Goal: Transaction & Acquisition: Purchase product/service

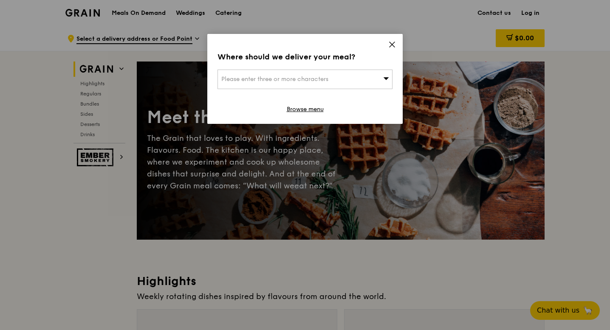
click at [381, 42] on div "Where should we deliver your meal? Please enter three or more characters Browse…" at bounding box center [304, 79] width 195 height 90
click at [390, 42] on icon at bounding box center [392, 45] width 8 height 8
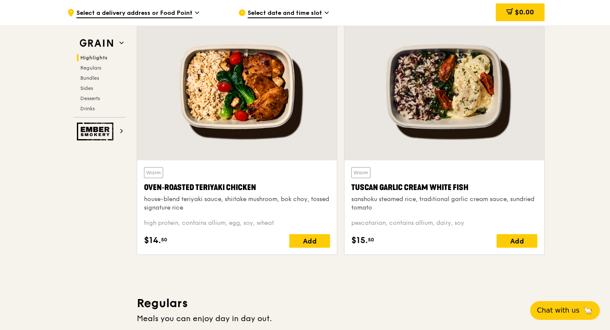
scroll to position [299, 0]
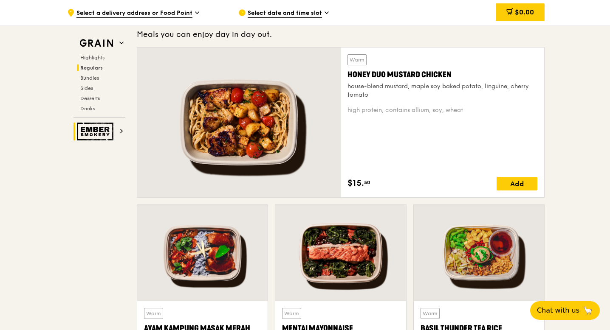
click at [77, 129] on img at bounding box center [96, 132] width 39 height 18
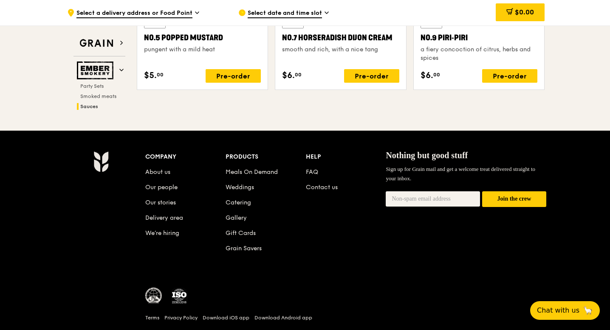
scroll to position [1045, 0]
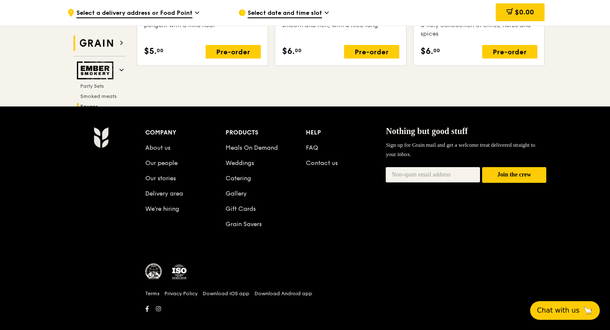
click at [110, 42] on img at bounding box center [96, 43] width 39 height 15
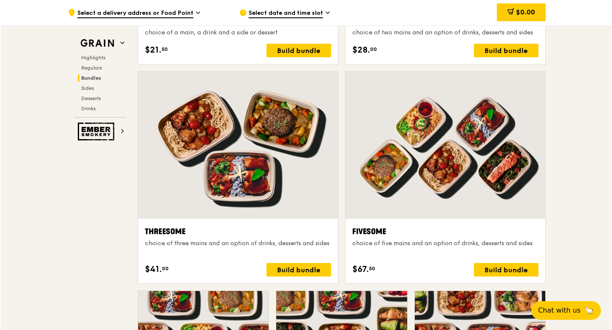
scroll to position [1429, 0]
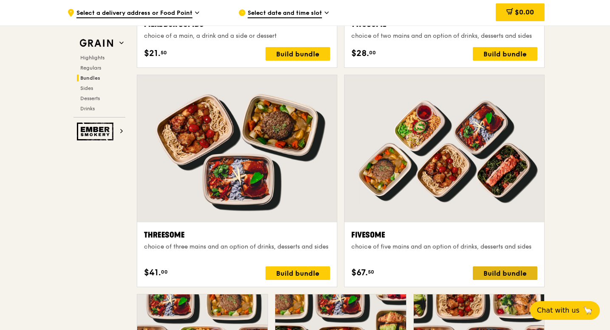
click at [494, 268] on div "Build bundle" at bounding box center [505, 274] width 65 height 14
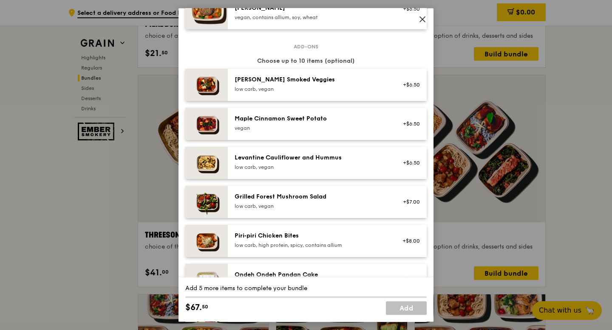
scroll to position [358, 0]
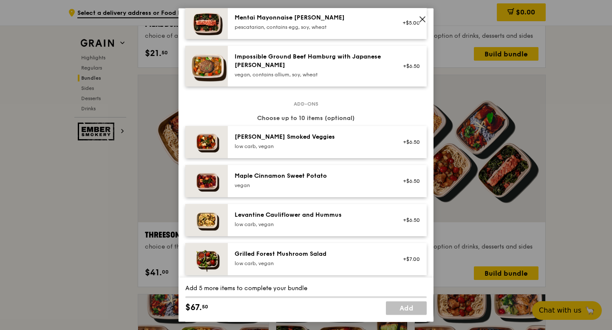
click at [424, 16] on icon at bounding box center [422, 19] width 8 height 8
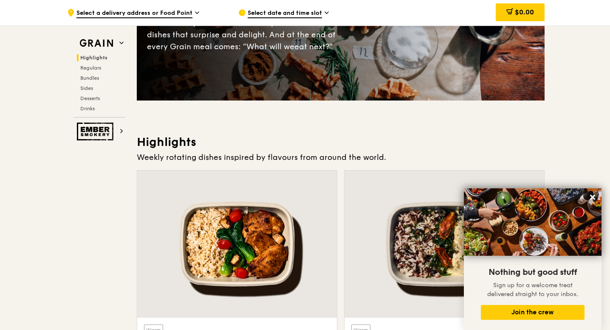
scroll to position [0, 0]
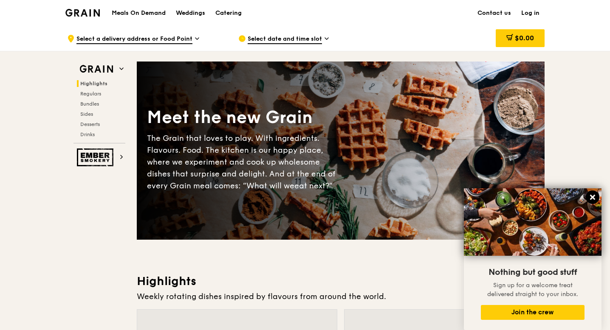
click at [595, 197] on icon at bounding box center [593, 198] width 8 height 8
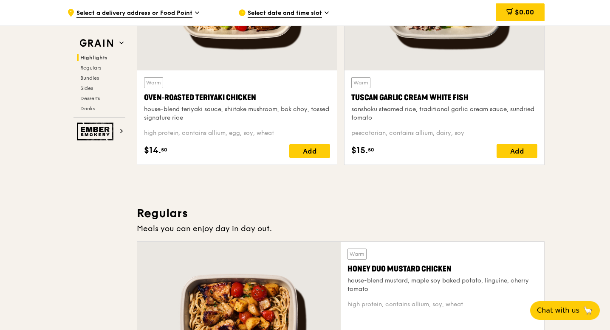
scroll to position [374, 0]
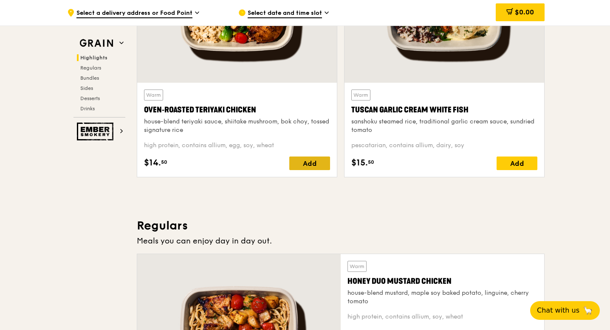
click at [304, 169] on div "Add" at bounding box center [309, 164] width 41 height 14
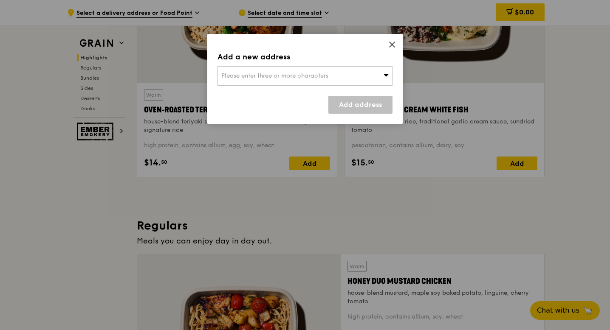
click at [397, 39] on div "Add a new address Please enter three or more characters Add address" at bounding box center [304, 79] width 195 height 90
click at [352, 75] on div "Please enter three or more characters" at bounding box center [304, 76] width 175 height 20
click at [337, 75] on input "search" at bounding box center [305, 76] width 174 height 19
type input "m"
type input "marin"
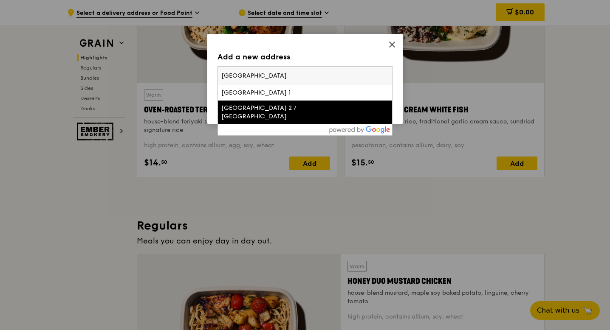
type input "[GEOGRAPHIC_DATA]"
click at [292, 115] on div "[GEOGRAPHIC_DATA] 2 / [GEOGRAPHIC_DATA]" at bounding box center [284, 112] width 126 height 17
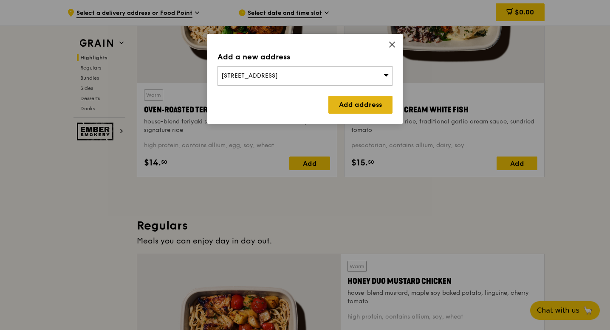
click at [355, 107] on link "Add address" at bounding box center [360, 105] width 64 height 18
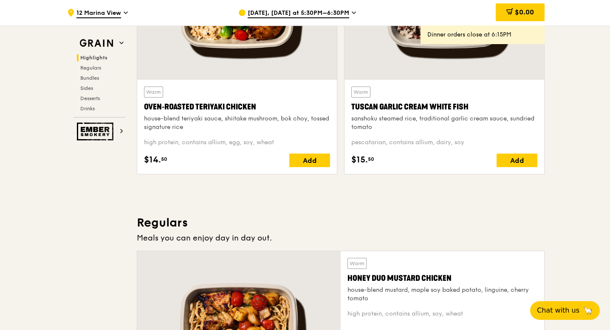
scroll to position [378, 0]
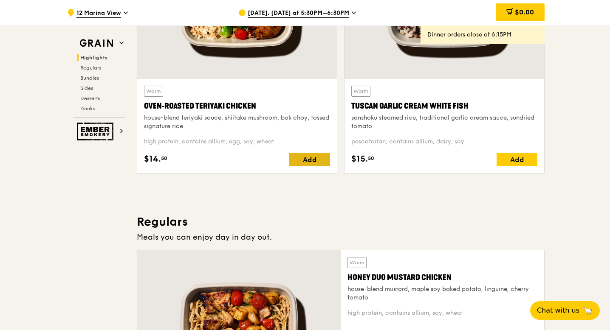
click at [307, 158] on div "Add" at bounding box center [309, 160] width 41 height 14
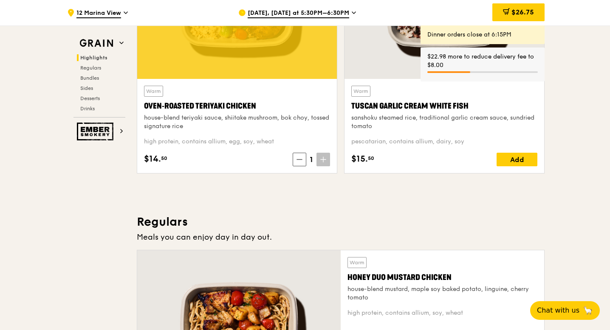
click at [339, 9] on span "[DATE], [DATE] at 5:30PM–6:30PM" at bounding box center [299, 13] width 102 height 9
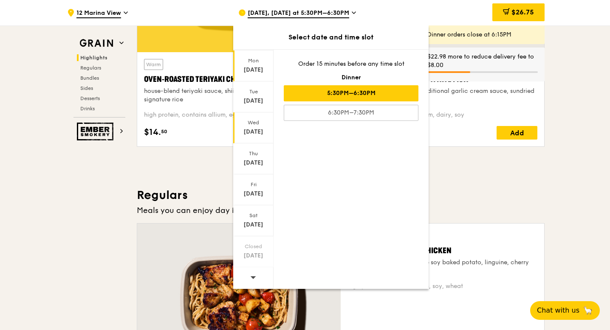
scroll to position [412, 0]
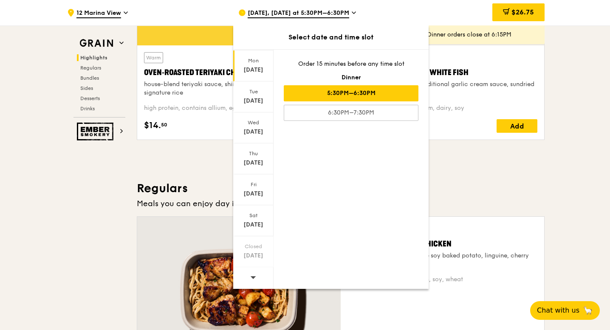
click at [255, 274] on icon at bounding box center [253, 277] width 6 height 6
click at [262, 66] on div "[DATE]" at bounding box center [253, 70] width 38 height 8
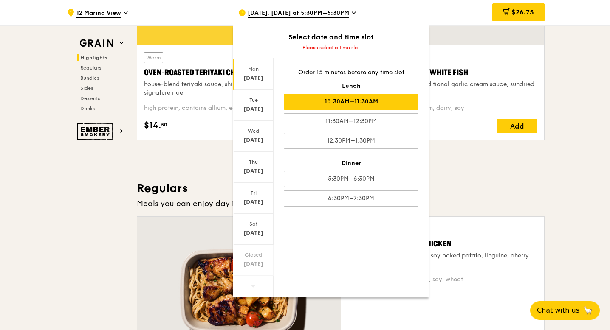
click at [352, 105] on div "10:30AM–11:30AM" at bounding box center [351, 102] width 135 height 16
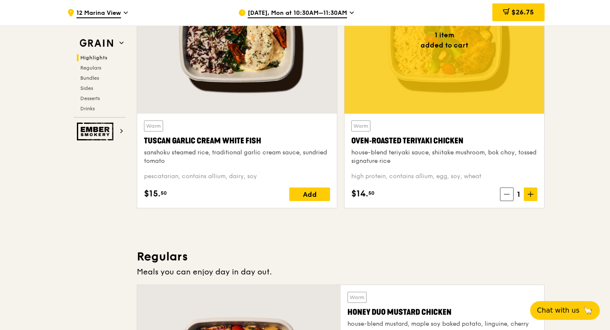
scroll to position [321, 0]
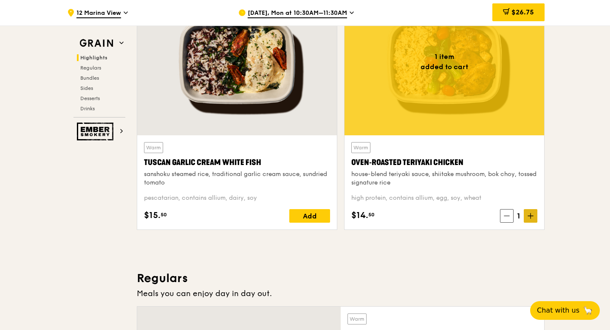
click at [531, 217] on icon at bounding box center [530, 216] width 6 height 6
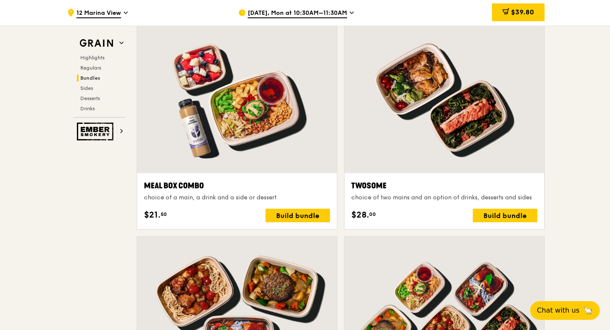
scroll to position [1268, 0]
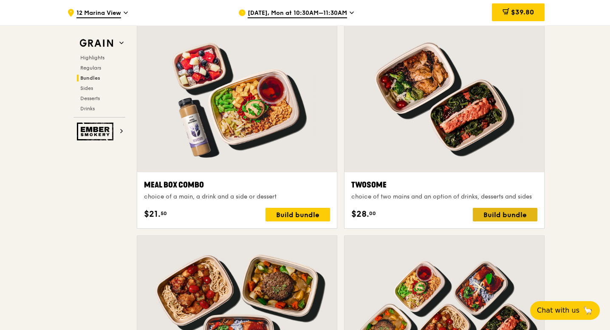
click at [504, 213] on div "Build bundle" at bounding box center [505, 215] width 65 height 14
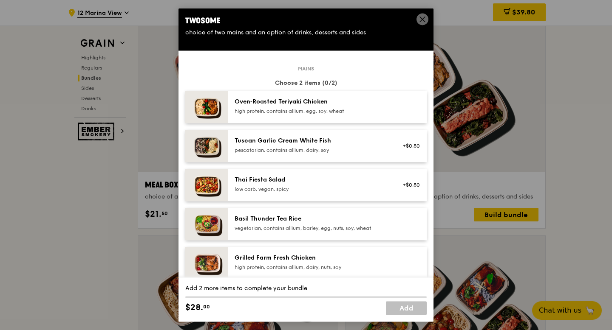
click at [426, 22] on span at bounding box center [422, 19] width 12 height 12
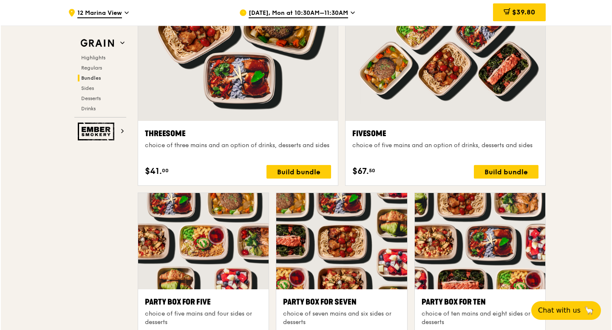
scroll to position [1531, 0]
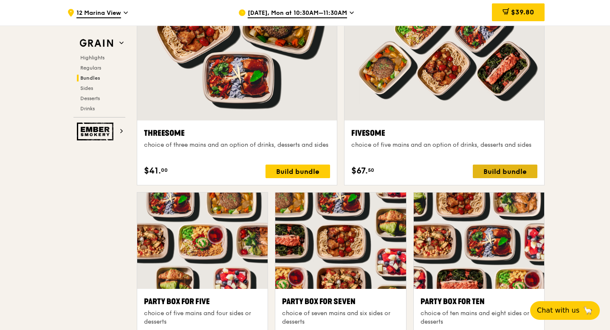
click at [506, 166] on div "Build bundle" at bounding box center [505, 172] width 65 height 14
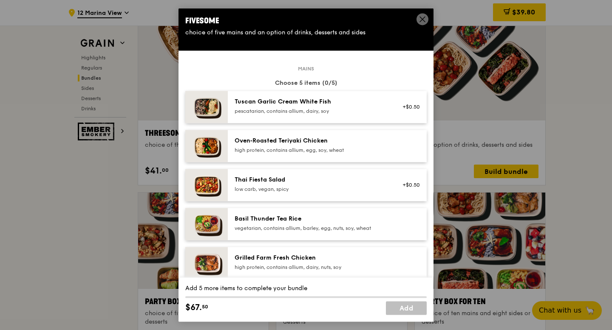
click at [316, 149] on div "high protein, contains allium, egg, soy, wheat" at bounding box center [310, 150] width 152 height 7
click at [311, 144] on div "Oven‑Roasted Teriyaki Chicken" at bounding box center [310, 141] width 152 height 8
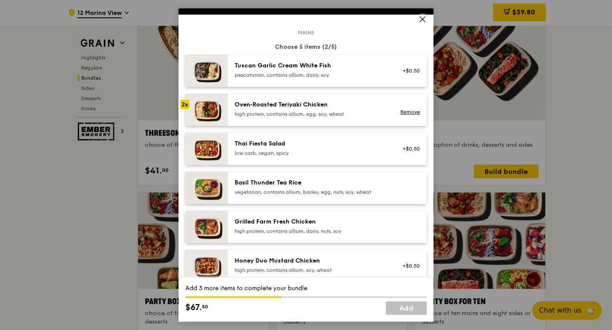
scroll to position [37, 0]
click at [416, 113] on link "Remove" at bounding box center [410, 112] width 20 height 6
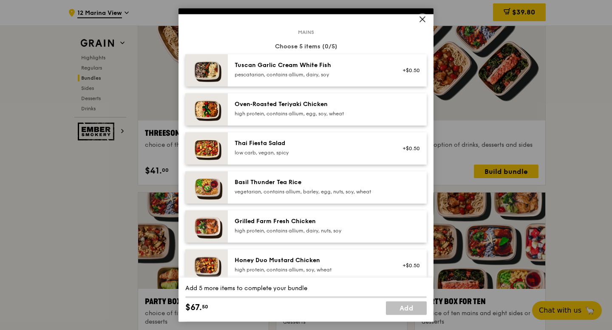
click at [355, 108] on div "Oven‑Roasted Teriyaki Chicken" at bounding box center [310, 104] width 152 height 8
click at [321, 146] on div "Thai Fiesta Salad" at bounding box center [310, 143] width 152 height 8
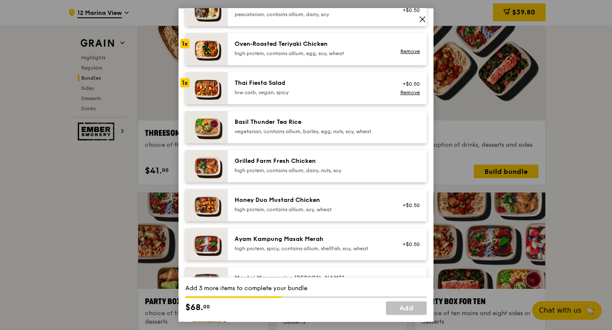
scroll to position [120, 0]
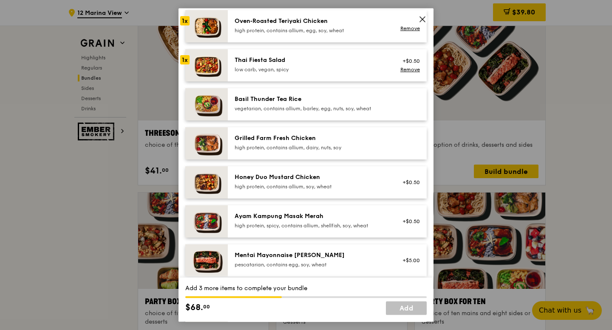
click at [306, 147] on div "high protein, contains allium, dairy, nuts, soy" at bounding box center [310, 147] width 152 height 7
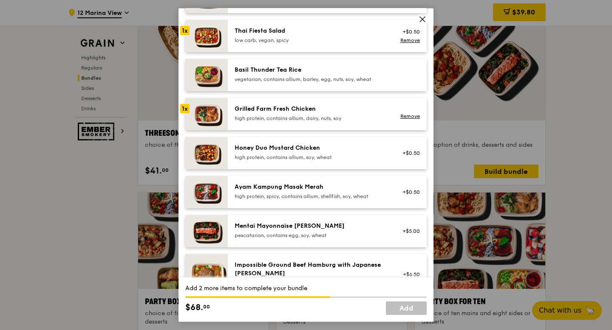
scroll to position [152, 0]
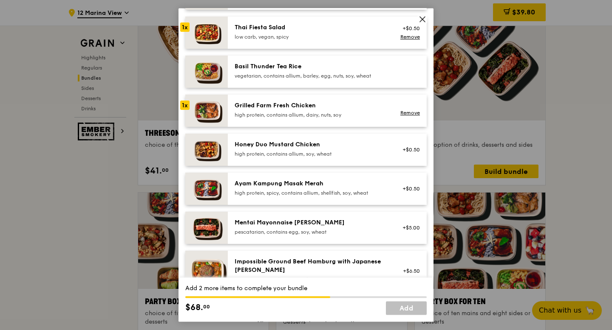
click at [298, 159] on div "Honey Duo Mustard Chicken high protein, contains allium, soy, wheat" at bounding box center [310, 150] width 163 height 19
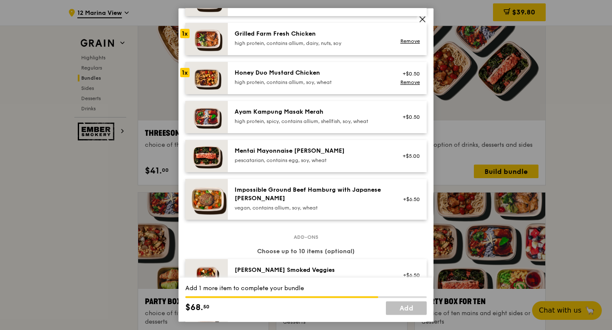
scroll to position [237, 0]
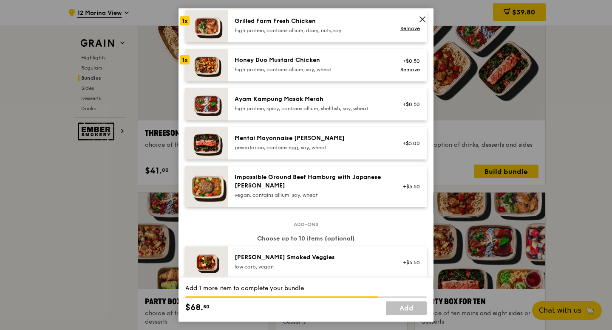
click at [307, 108] on div "high protein, spicy, contains allium, shellfish, soy, wheat" at bounding box center [310, 108] width 152 height 7
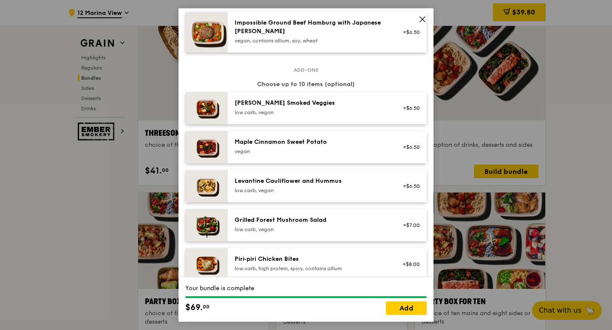
scroll to position [422, 0]
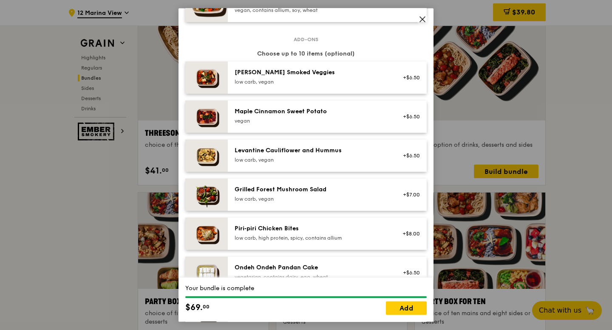
click at [324, 82] on div "low carb, vegan" at bounding box center [310, 82] width 152 height 7
click at [415, 83] on link "Remove" at bounding box center [410, 82] width 20 height 6
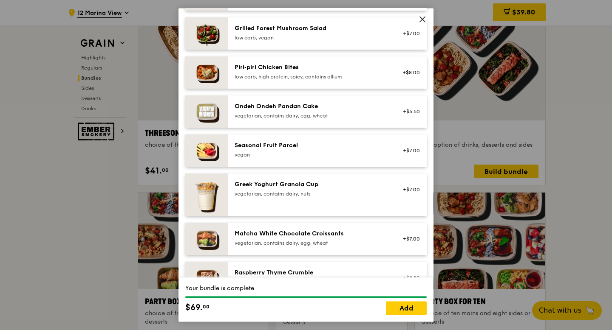
scroll to position [598, 0]
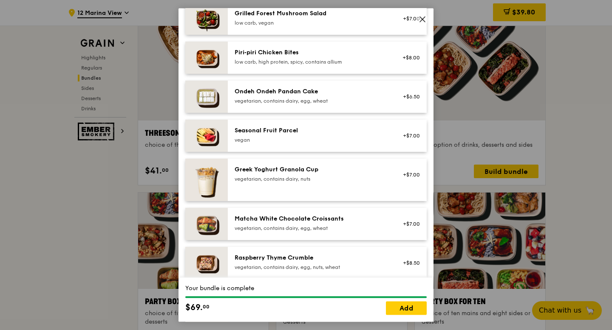
click at [409, 97] on div "+$6.50" at bounding box center [408, 96] width 23 height 7
click at [324, 135] on div "Seasonal Fruit Parcel" at bounding box center [310, 131] width 152 height 8
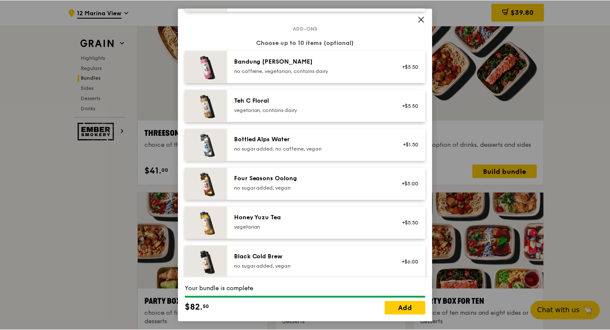
scroll to position [991, 0]
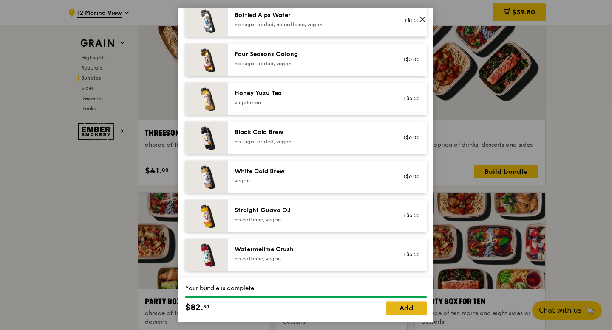
click at [411, 309] on link "Add" at bounding box center [406, 309] width 41 height 14
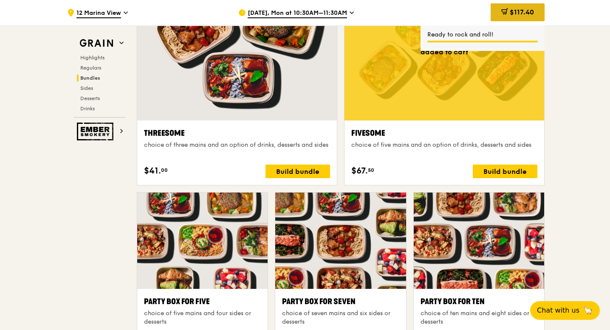
click at [510, 17] on div "$117.40" at bounding box center [518, 12] width 54 height 18
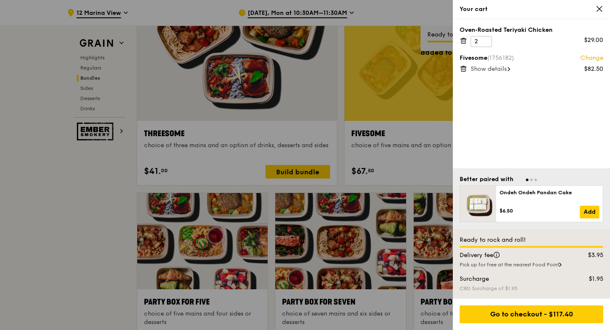
scroll to position [1547, 0]
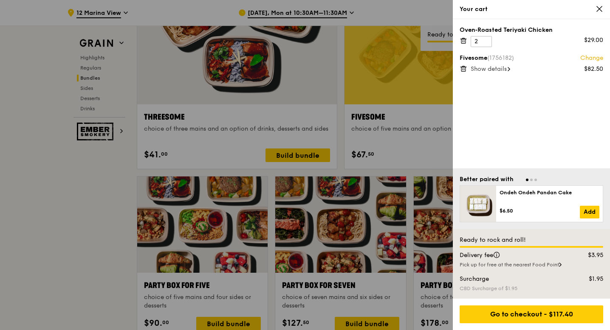
click at [466, 42] on icon at bounding box center [464, 41] width 8 height 8
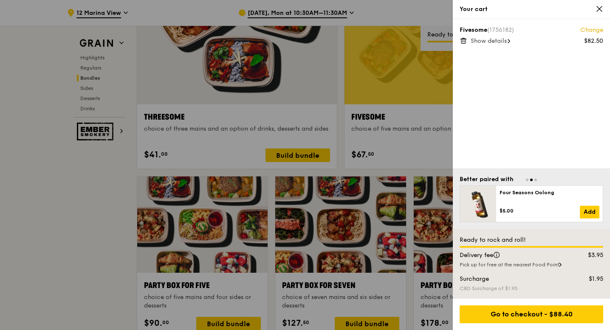
click at [599, 5] on div "Your cart" at bounding box center [531, 9] width 157 height 19
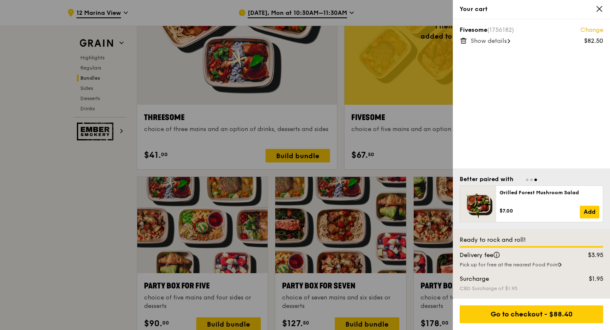
click at [598, 8] on icon at bounding box center [599, 8] width 5 height 5
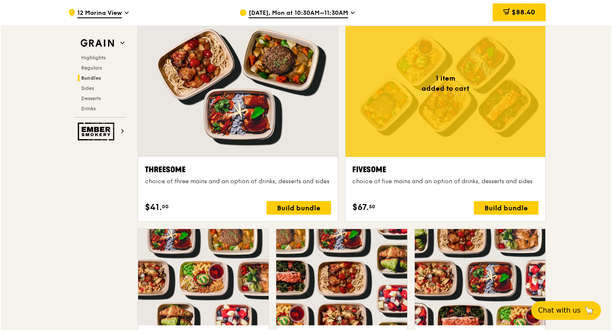
scroll to position [1494, 0]
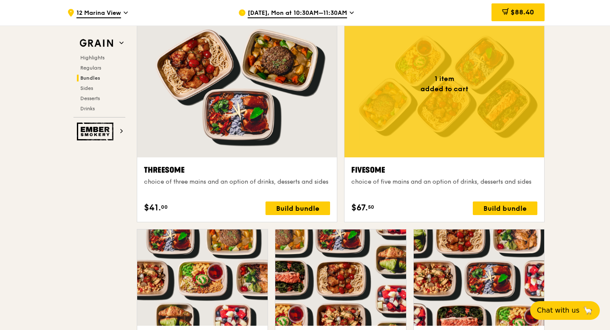
click at [431, 143] on div at bounding box center [444, 83] width 200 height 147
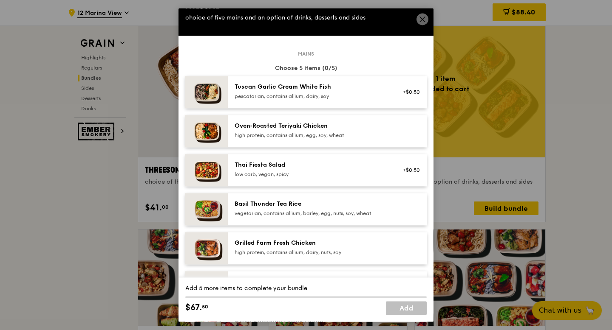
scroll to position [17, 0]
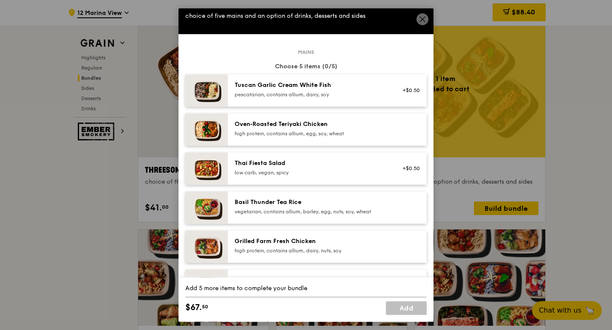
click at [315, 86] on div "Tuscan Garlic Cream White Fish" at bounding box center [310, 85] width 152 height 8
click at [303, 163] on div "Thai Fiesta Salad" at bounding box center [310, 163] width 152 height 8
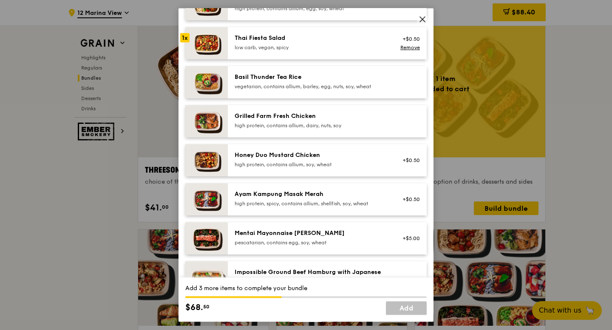
scroll to position [162, 0]
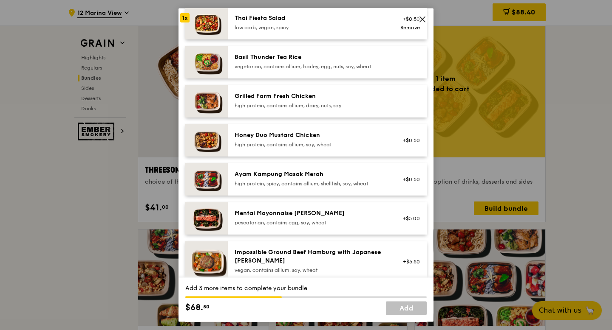
click at [300, 139] on div "Honey Duo Mustard Chicken" at bounding box center [310, 135] width 152 height 8
click at [297, 181] on div "high protein, spicy, contains allium, shellfish, soy, wheat" at bounding box center [310, 183] width 152 height 7
click at [290, 219] on div "Mentai Mayonnaise [PERSON_NAME] pescatarian, contains egg, soy, wheat" at bounding box center [310, 217] width 152 height 17
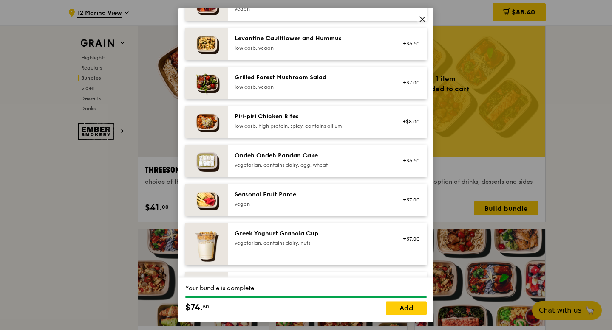
scroll to position [548, 0]
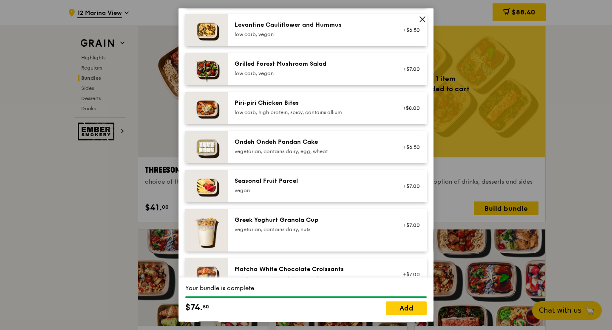
click at [343, 140] on div "Ondeh Ondeh Pandan Cake" at bounding box center [310, 142] width 152 height 8
click at [403, 305] on link "Add" at bounding box center [406, 309] width 41 height 14
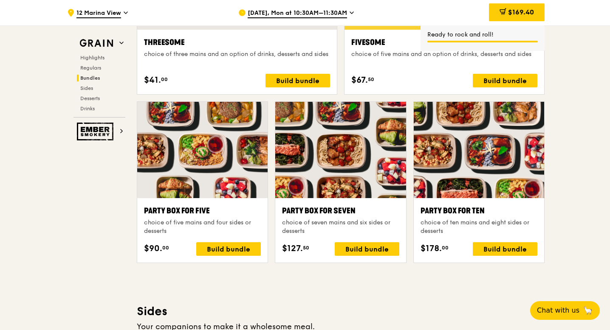
scroll to position [1592, 0]
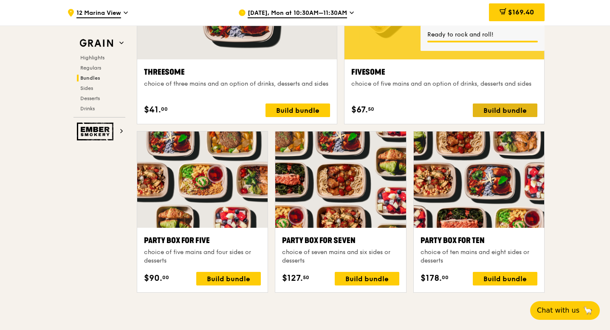
click at [503, 111] on div "Build bundle" at bounding box center [505, 111] width 65 height 14
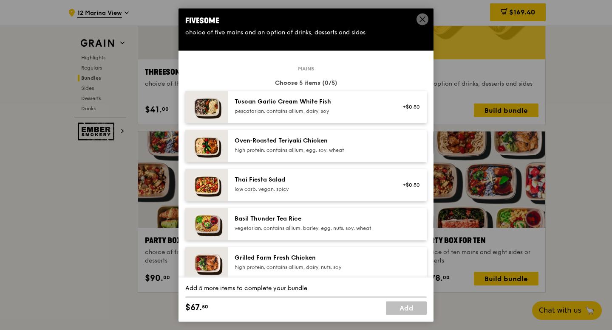
click at [420, 21] on icon at bounding box center [422, 19] width 5 height 5
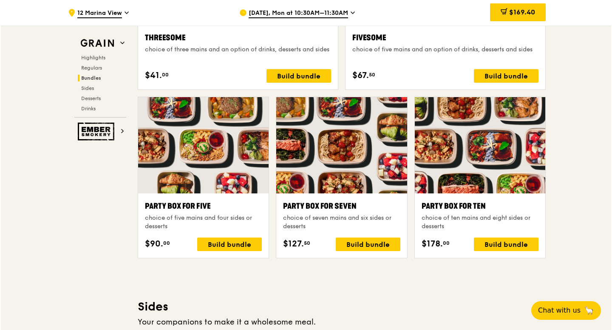
scroll to position [1628, 0]
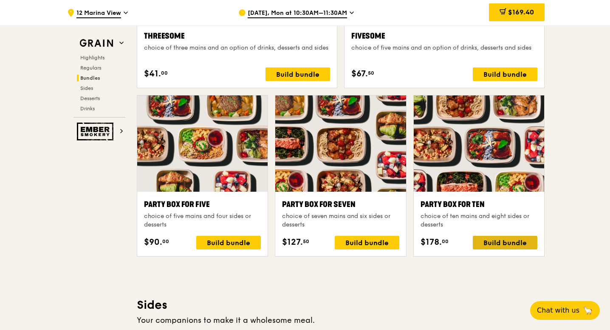
click at [488, 240] on div "Build bundle" at bounding box center [505, 243] width 65 height 14
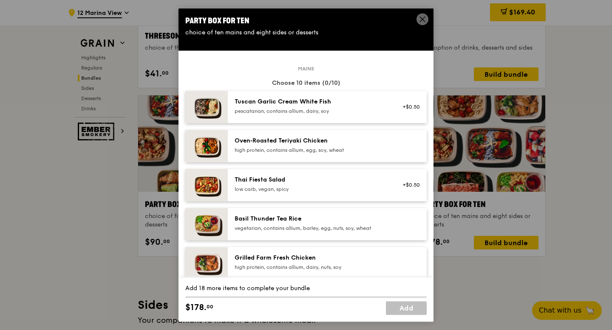
click at [330, 115] on div "Tuscan Garlic Cream White Fish pescatarian, contains allium, dairy, soy" at bounding box center [310, 107] width 163 height 19
click at [324, 154] on div "Oven‑Roasted Teriyaki Chicken high protein, contains allium, egg, soy, wheat" at bounding box center [310, 146] width 163 height 19
click at [320, 179] on div "Thai Fiesta Salad" at bounding box center [310, 180] width 152 height 8
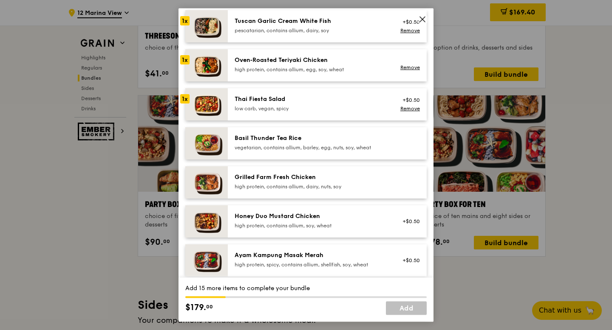
scroll to position [94, 0]
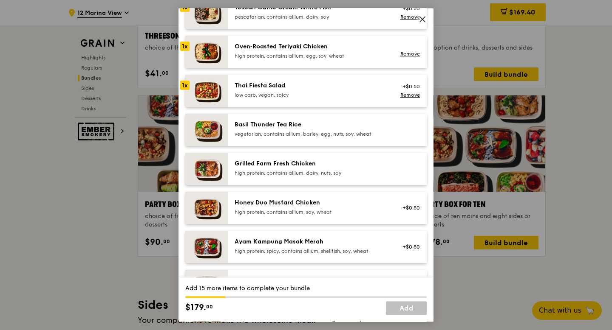
click at [319, 142] on div "Basil Thunder Tea Rice vegetarian, contains allium, barley, egg, nuts, soy, whe…" at bounding box center [327, 130] width 199 height 32
click at [318, 166] on div "Grilled Farm Fresh Chicken" at bounding box center [310, 164] width 152 height 8
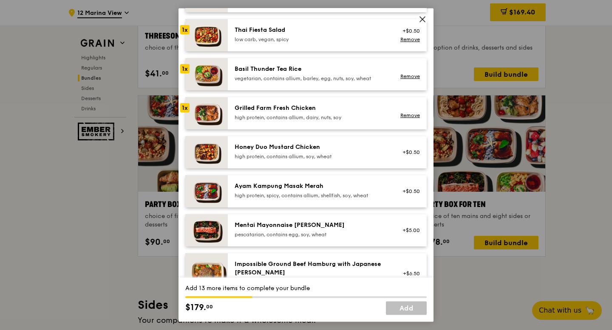
scroll to position [150, 0]
click at [316, 161] on div "Honey Duo Mustard Chicken high protein, contains allium, soy, wheat" at bounding box center [310, 152] width 163 height 19
click at [316, 179] on div "Ayam Kampung Masak Merah high protein, spicy, contains allium, shellfish, soy, …" at bounding box center [327, 191] width 199 height 32
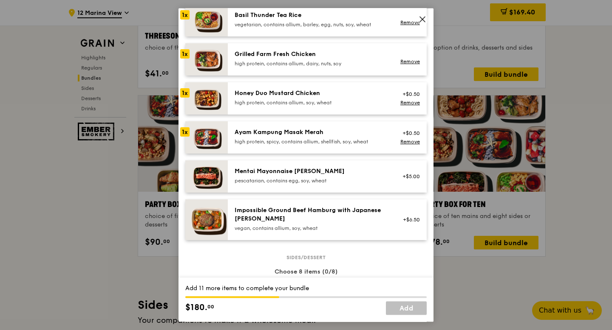
scroll to position [204, 0]
click at [316, 179] on div "pescatarian, contains egg, soy, wheat" at bounding box center [310, 180] width 152 height 7
click at [312, 217] on div "Impossible Ground Beef Hamburg with Japanese [PERSON_NAME]" at bounding box center [310, 214] width 152 height 17
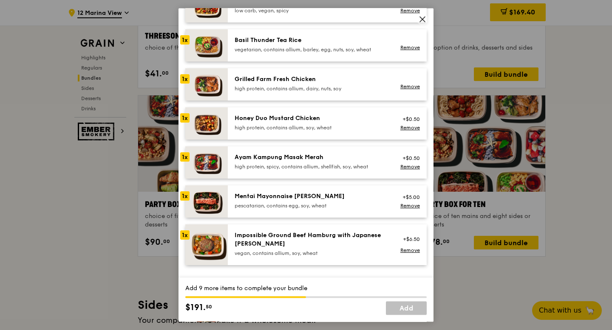
scroll to position [0, 0]
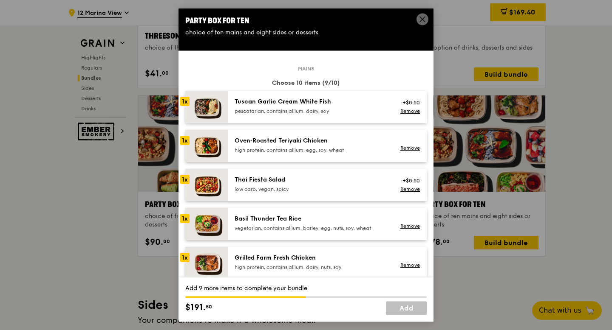
click at [312, 177] on div "Thai Fiesta Salad" at bounding box center [310, 180] width 152 height 8
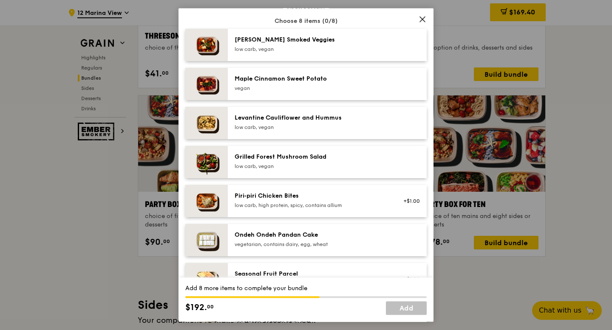
scroll to position [466, 0]
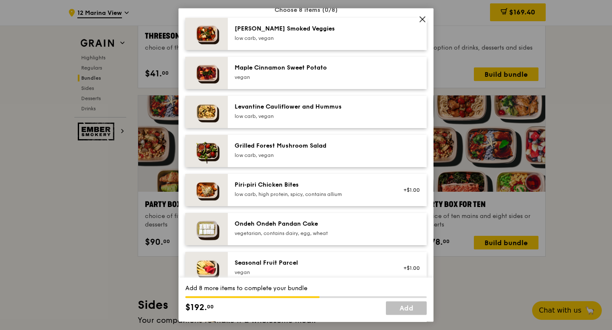
click at [299, 226] on div "Ondeh Ondeh Pandan Cake" at bounding box center [310, 224] width 152 height 8
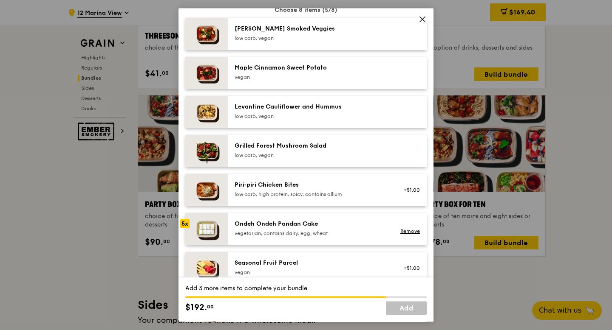
click at [299, 226] on div "Ondeh Ondeh Pandan Cake" at bounding box center [310, 224] width 152 height 8
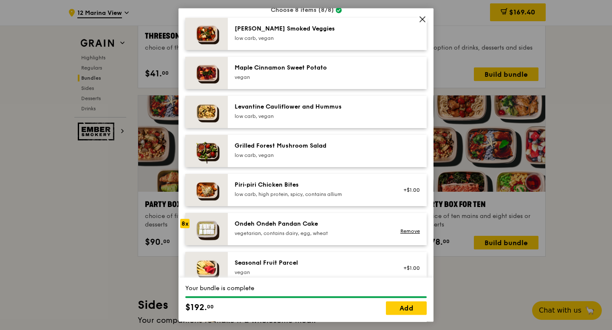
click at [299, 226] on div "Ondeh Ondeh Pandan Cake" at bounding box center [310, 224] width 152 height 8
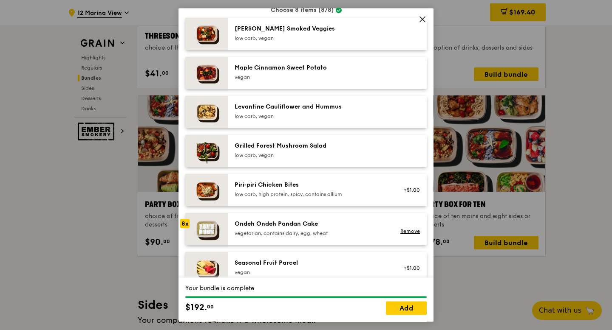
click at [299, 226] on div "Ondeh Ondeh Pandan Cake" at bounding box center [310, 224] width 152 height 8
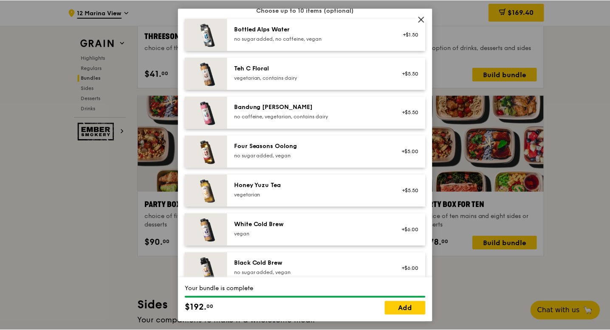
scroll to position [991, 0]
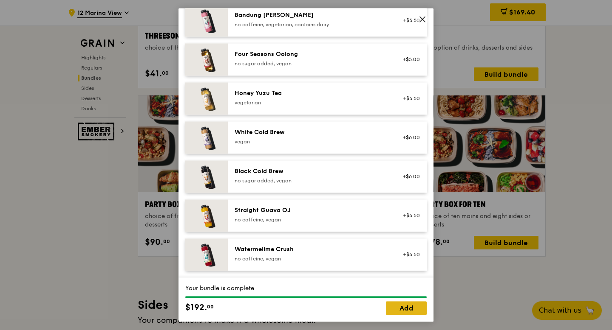
click at [403, 310] on link "Add" at bounding box center [406, 309] width 41 height 14
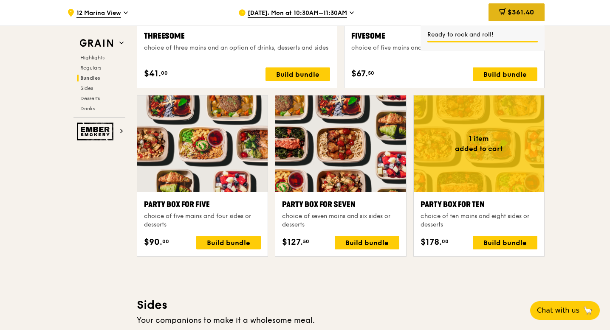
click at [516, 12] on span "$361.40" at bounding box center [521, 12] width 26 height 8
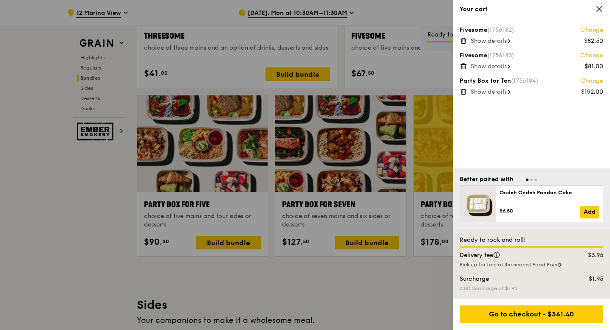
scroll to position [1628, 0]
click at [463, 39] on icon at bounding box center [464, 41] width 8 height 8
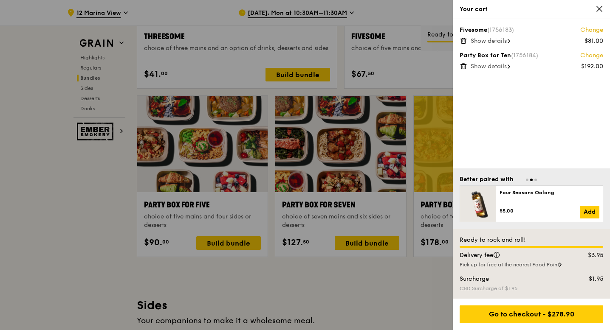
click at [463, 39] on icon at bounding box center [464, 41] width 8 height 8
click at [600, 7] on icon at bounding box center [599, 9] width 8 height 8
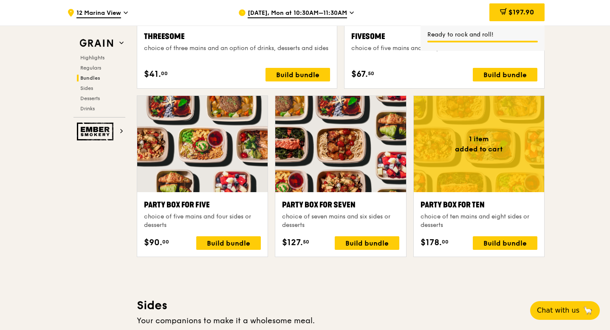
click at [477, 184] on div at bounding box center [479, 144] width 130 height 96
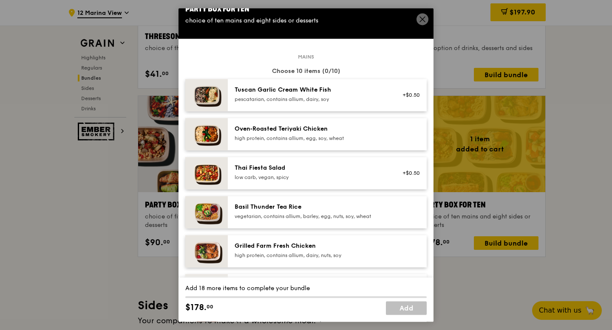
scroll to position [14, 0]
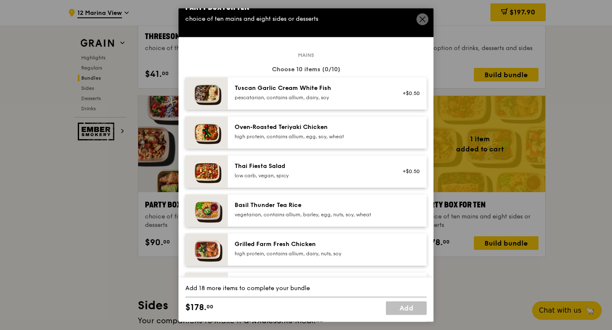
click at [304, 123] on div "Oven‑Roasted Teriyaki Chicken high protein, contains allium, egg, soy, wheat" at bounding box center [327, 132] width 199 height 32
click at [307, 95] on div "pescatarian, contains allium, dairy, soy" at bounding box center [310, 97] width 152 height 7
click at [301, 170] on div "Thai Fiesta Salad" at bounding box center [310, 166] width 152 height 8
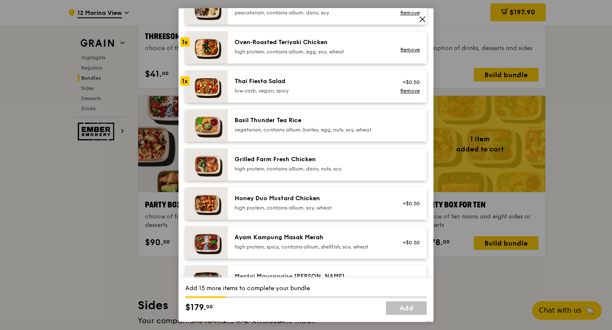
scroll to position [101, 0]
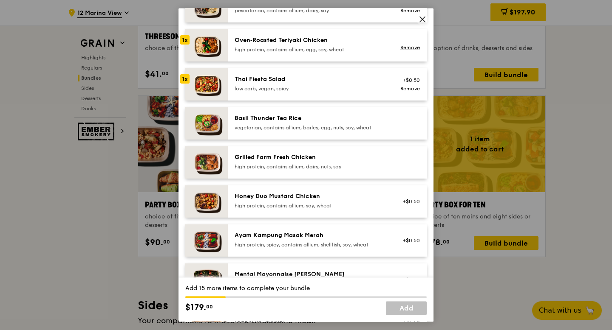
click at [300, 126] on div "vegetarian, contains allium, barley, egg, nuts, soy, wheat" at bounding box center [310, 127] width 152 height 7
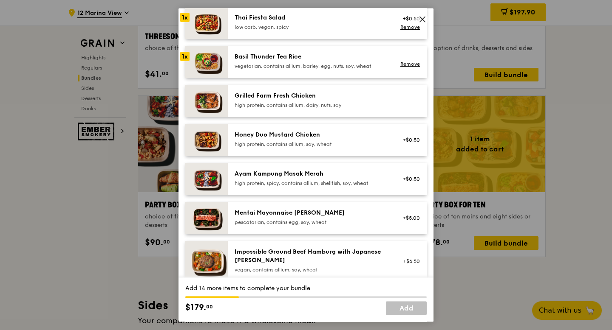
scroll to position [158, 0]
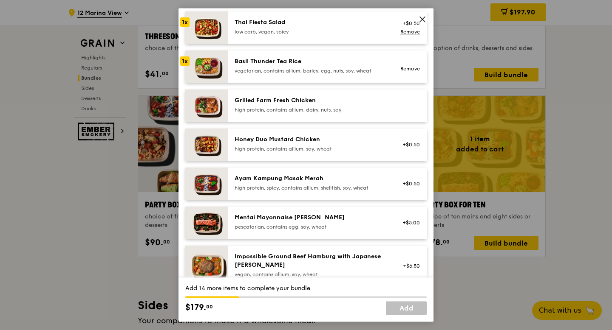
click at [288, 97] on div "Grilled Farm Fresh Chicken" at bounding box center [310, 100] width 152 height 8
click at [286, 131] on div "Honey Duo Mustard Chicken high protein, contains allium, soy, wheat +$0.50" at bounding box center [327, 145] width 199 height 32
click at [274, 192] on div "high protein, spicy, contains allium, shellfish, soy, wheat" at bounding box center [310, 188] width 152 height 7
click at [269, 224] on div "Mentai Mayonnaise [PERSON_NAME] pescatarian, contains egg, soy, wheat" at bounding box center [310, 222] width 152 height 17
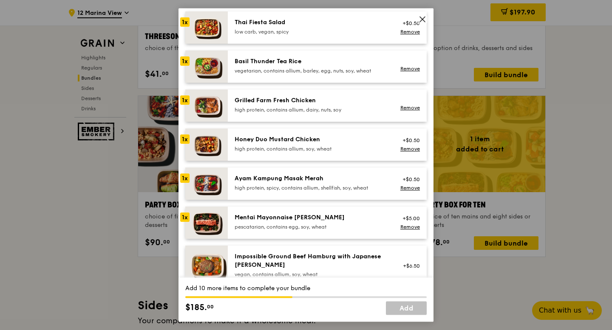
click at [264, 264] on div "Impossible Ground Beef Hamburg with Japanese [PERSON_NAME]" at bounding box center [310, 261] width 152 height 17
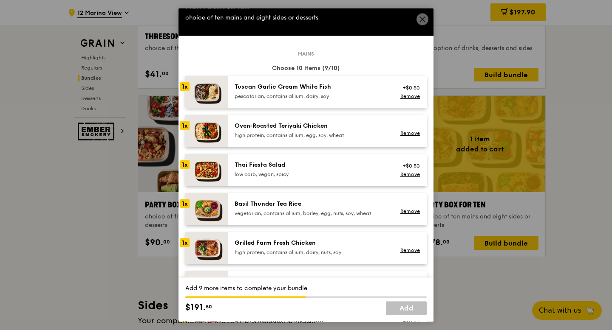
scroll to position [14, 0]
click at [305, 124] on div "Oven‑Roasted Teriyaki Chicken" at bounding box center [310, 126] width 152 height 8
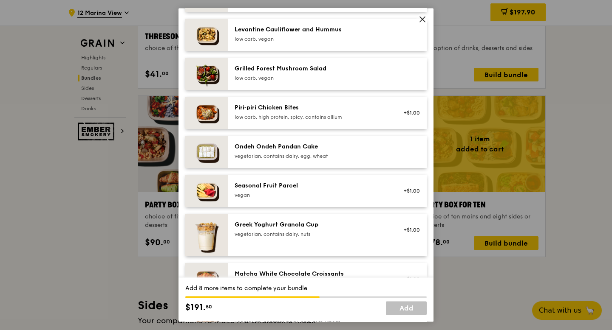
scroll to position [550, 0]
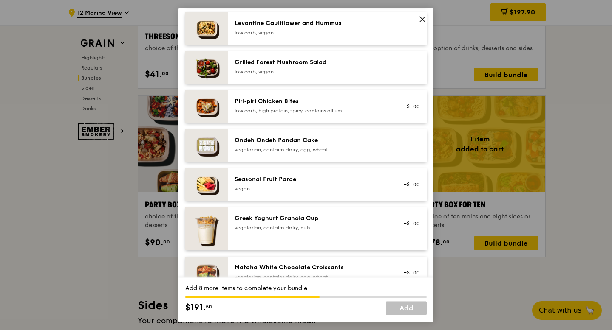
click at [312, 152] on div "vegetarian, contains dairy, egg, wheat" at bounding box center [310, 150] width 152 height 7
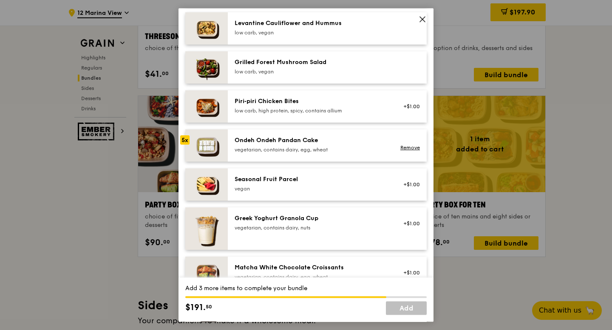
click at [312, 152] on div "vegetarian, contains dairy, egg, wheat" at bounding box center [310, 150] width 152 height 7
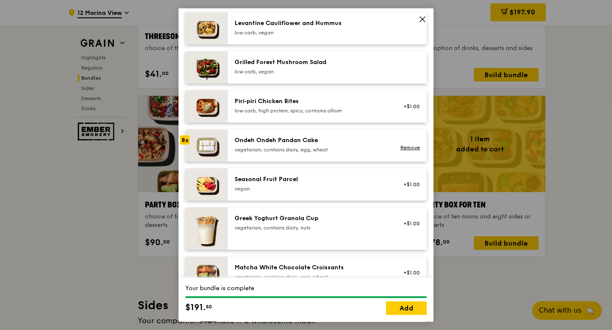
click at [312, 152] on div "vegetarian, contains dairy, egg, wheat" at bounding box center [310, 150] width 152 height 7
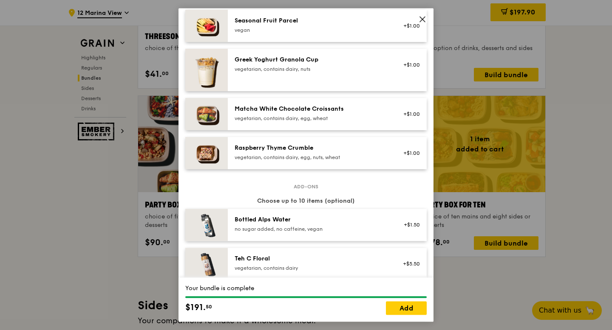
scroll to position [709, 0]
click at [387, 74] on div "Greek Yoghurt Granola Cup vegetarian, contains dairy, nuts +$1.00" at bounding box center [326, 69] width 185 height 29
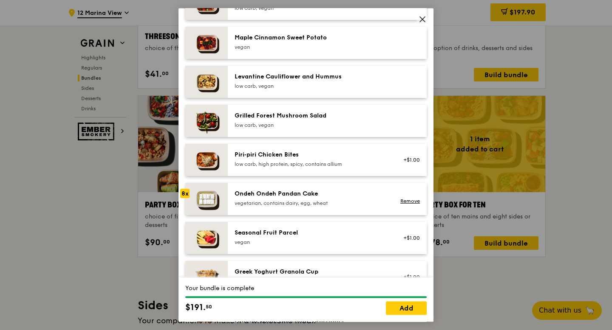
scroll to position [497, 0]
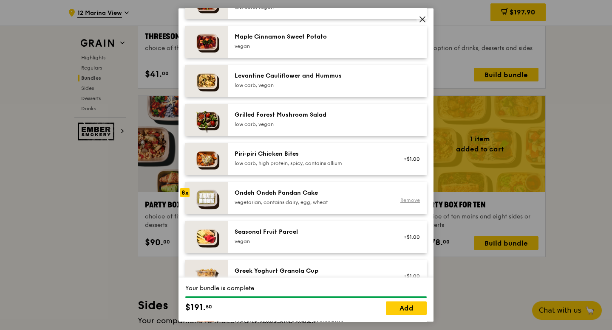
click at [404, 201] on link "Remove" at bounding box center [410, 200] width 20 height 6
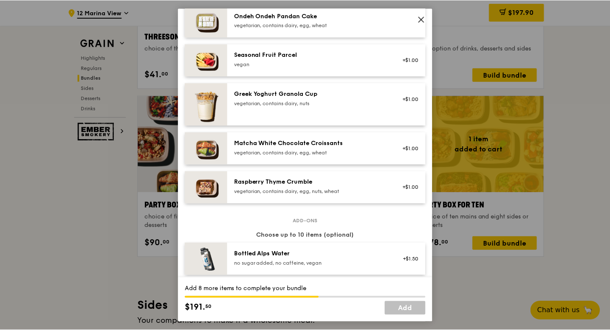
scroll to position [670, 0]
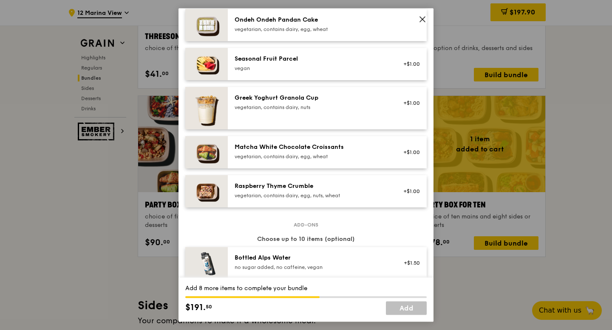
click at [378, 107] on div "vegetarian, contains dairy, nuts" at bounding box center [310, 107] width 152 height 7
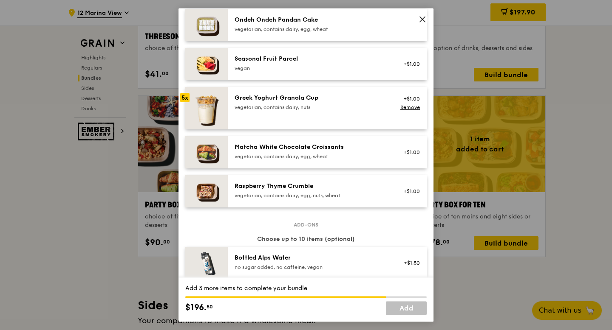
click at [378, 107] on div "vegetarian, contains dairy, nuts" at bounding box center [310, 107] width 152 height 7
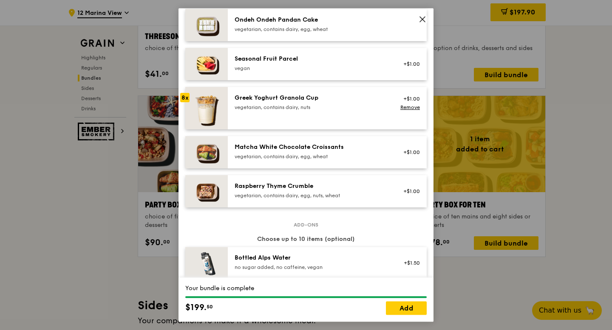
click at [378, 107] on div "vegetarian, contains dairy, nuts" at bounding box center [310, 107] width 152 height 7
click at [406, 309] on link "Add" at bounding box center [406, 309] width 41 height 14
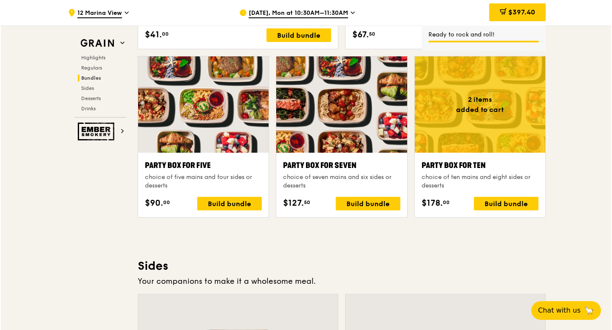
scroll to position [1670, 0]
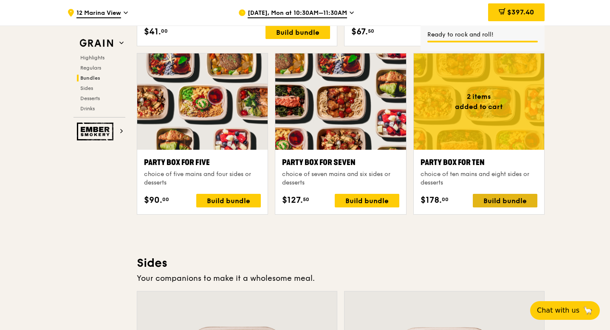
click at [495, 202] on div "Build bundle" at bounding box center [505, 201] width 65 height 14
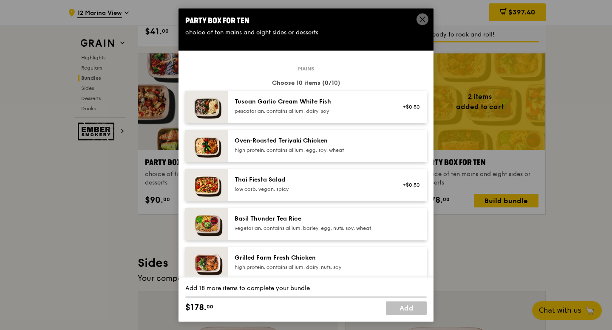
click at [361, 121] on div "Tuscan Garlic Cream White Fish pescatarian, contains allium, dairy, soy +$0.50" at bounding box center [327, 107] width 199 height 32
click at [349, 155] on div "Oven‑Roasted Teriyaki Chicken high protein, contains allium, egg, soy, wheat" at bounding box center [310, 146] width 163 height 19
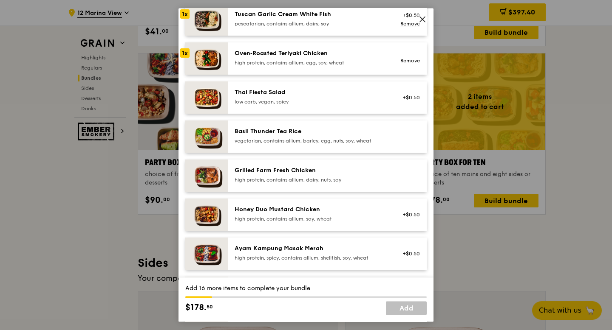
scroll to position [116, 0]
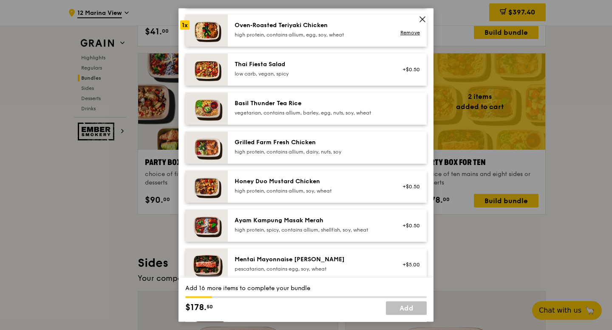
click at [322, 83] on div "Thai Fiesta Salad low carb, vegan, spicy +$0.50" at bounding box center [327, 70] width 199 height 32
click at [320, 112] on div "vegetarian, contains allium, barley, egg, nuts, soy, wheat" at bounding box center [310, 113] width 152 height 7
click at [311, 147] on div "Grilled Farm Fresh Chicken high protein, contains allium, dairy, nuts, soy" at bounding box center [310, 146] width 152 height 17
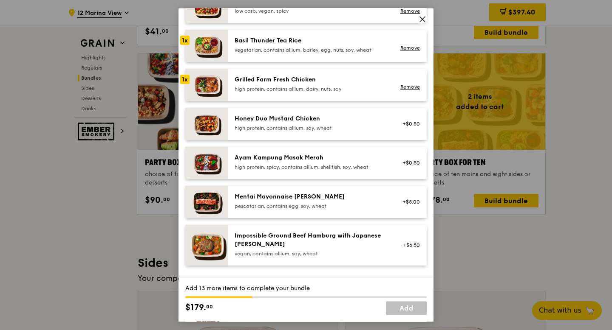
scroll to position [187, 0]
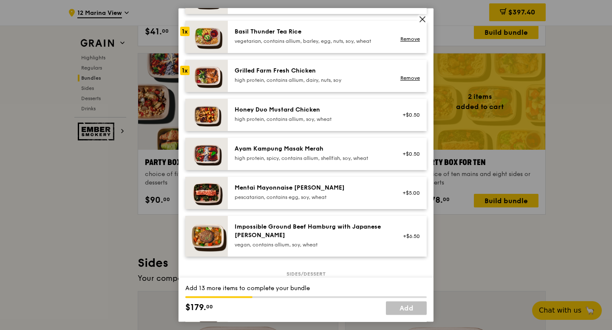
click at [305, 127] on div "Honey Duo Mustard Chicken high protein, contains allium, soy, wheat +$0.50" at bounding box center [327, 115] width 199 height 32
click at [305, 152] on div "Ayam Kampung Masak Merah" at bounding box center [310, 149] width 152 height 8
click at [305, 193] on div "Mentai Mayonnaise [PERSON_NAME] pescatarian, contains egg, soy, wheat" at bounding box center [310, 192] width 152 height 17
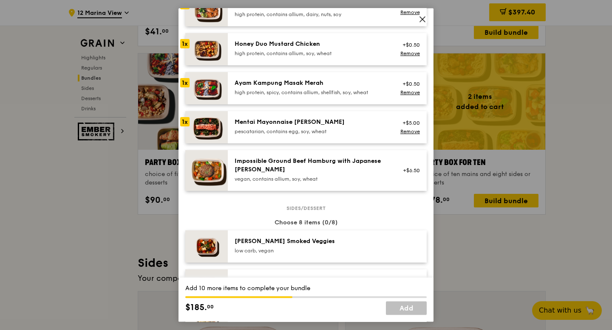
click at [304, 172] on div "Impossible Ground Beef Hamburg with Japanese [PERSON_NAME]" at bounding box center [310, 165] width 152 height 17
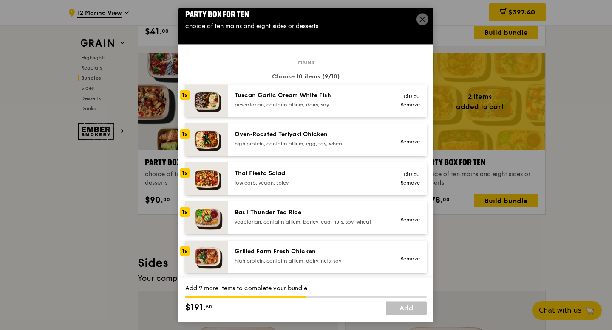
scroll to position [1, 0]
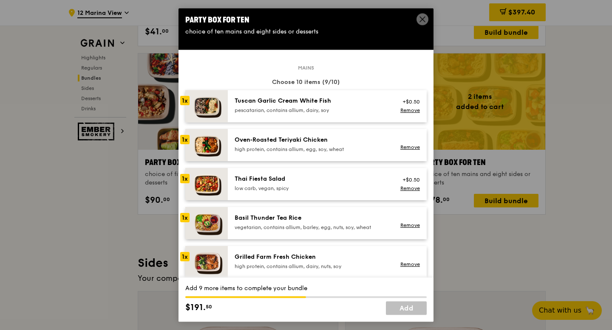
click at [347, 109] on div "pescatarian, contains allium, dairy, soy" at bounding box center [310, 110] width 152 height 7
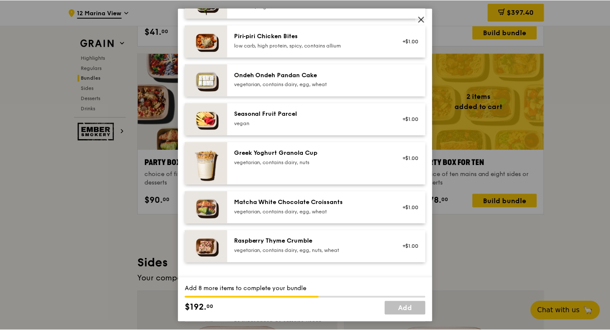
scroll to position [645, 0]
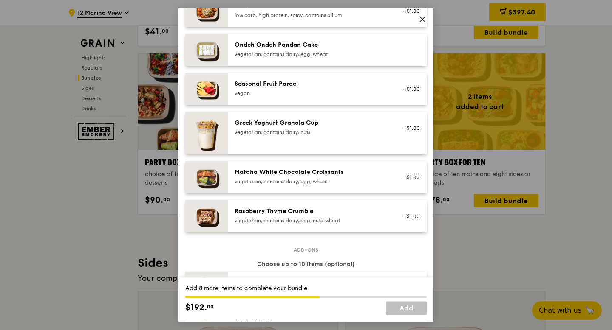
click at [352, 130] on div "vegetarian, contains dairy, nuts" at bounding box center [310, 132] width 152 height 7
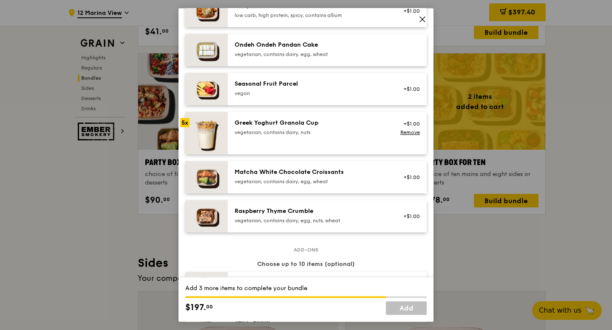
click at [352, 130] on div "vegetarian, contains dairy, nuts" at bounding box center [310, 132] width 152 height 7
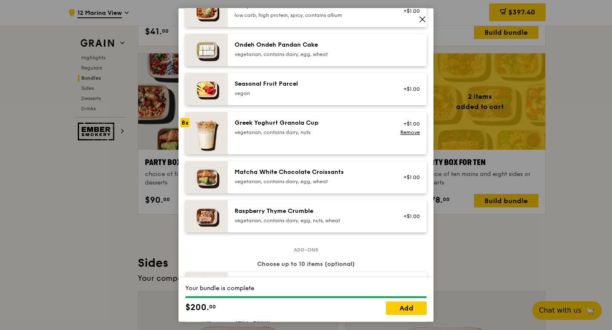
click at [352, 130] on div "vegetarian, contains dairy, nuts" at bounding box center [310, 132] width 152 height 7
click at [415, 132] on link "Remove" at bounding box center [410, 133] width 20 height 6
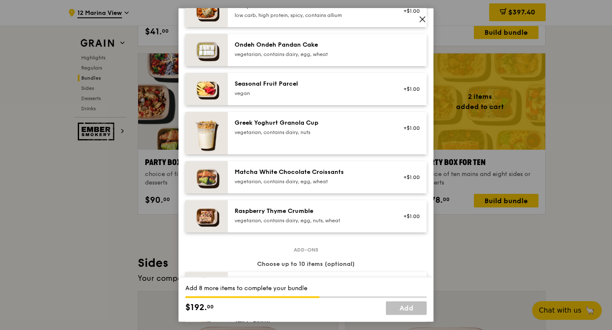
click at [364, 173] on div "Matcha White Chocolate Croissants" at bounding box center [310, 172] width 152 height 8
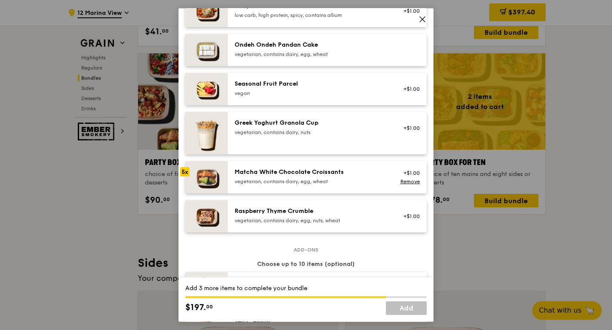
click at [364, 173] on div "Matcha White Chocolate Croissants" at bounding box center [310, 172] width 152 height 8
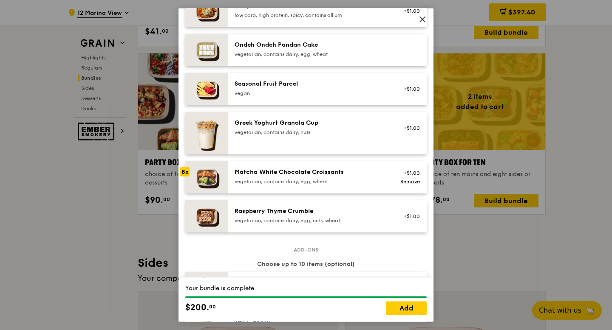
click at [364, 173] on div "Matcha White Chocolate Croissants" at bounding box center [310, 172] width 152 height 8
click at [404, 182] on link "Remove" at bounding box center [410, 182] width 20 height 6
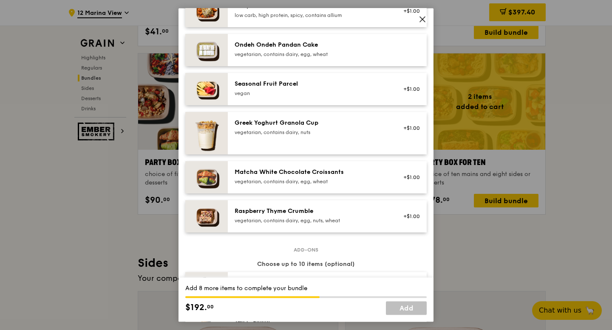
click at [293, 178] on div "vegetarian, contains dairy, egg, wheat" at bounding box center [310, 181] width 152 height 7
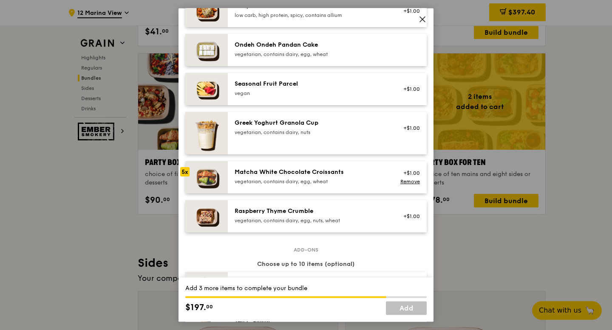
click at [293, 178] on div "vegetarian, contains dairy, egg, wheat" at bounding box center [310, 181] width 152 height 7
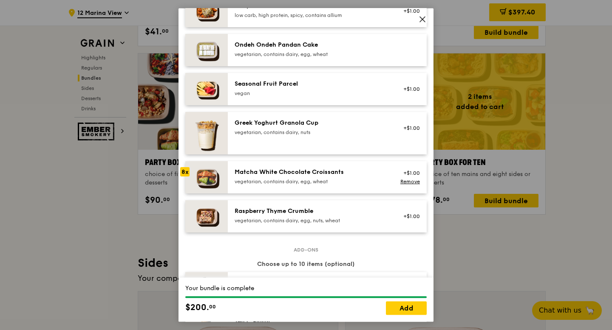
click at [293, 178] on div "vegetarian, contains dairy, egg, wheat" at bounding box center [310, 181] width 152 height 7
click at [410, 307] on link "Add" at bounding box center [406, 309] width 41 height 14
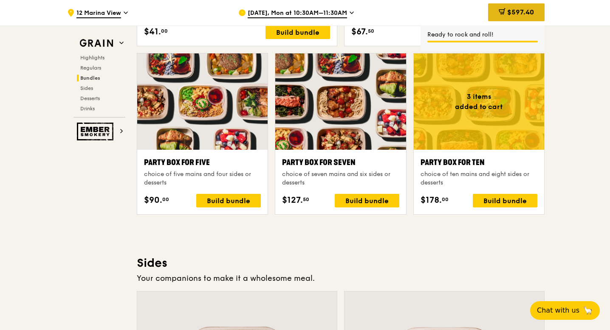
click at [525, 17] on div "$597.40" at bounding box center [516, 12] width 56 height 18
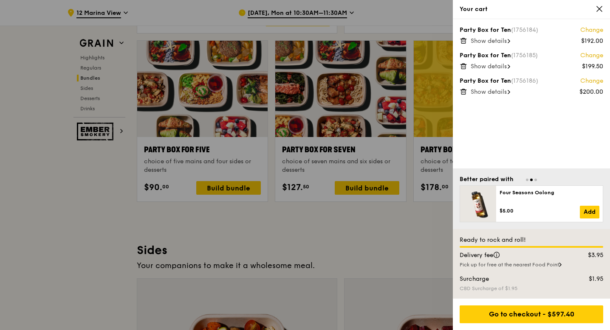
scroll to position [1660, 0]
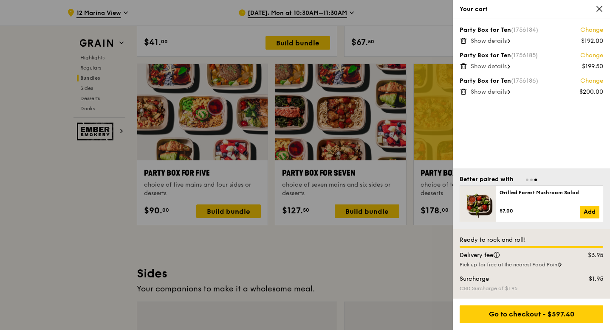
click at [491, 39] on span "Show details" at bounding box center [489, 40] width 36 height 7
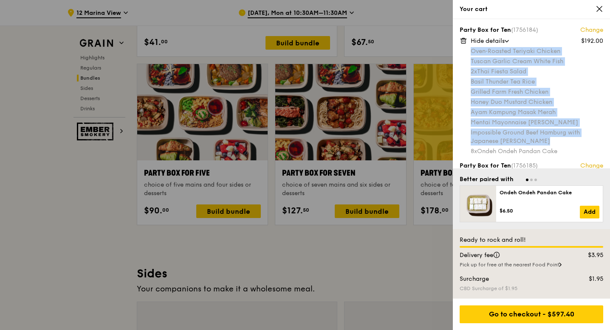
drag, startPoint x: 471, startPoint y: 53, endPoint x: 572, endPoint y: 147, distance: 138.2
click at [572, 147] on div "Oven‑Roasted Teriyaki Chicken Tuscan Garlic Cream White Fish 2x Thai Fiesta Sal…" at bounding box center [537, 101] width 133 height 109
copy div "Oven‑Roasted Teriyaki Chicken Tuscan Garlic Cream White Fish 2x Thai Fiesta Sal…"
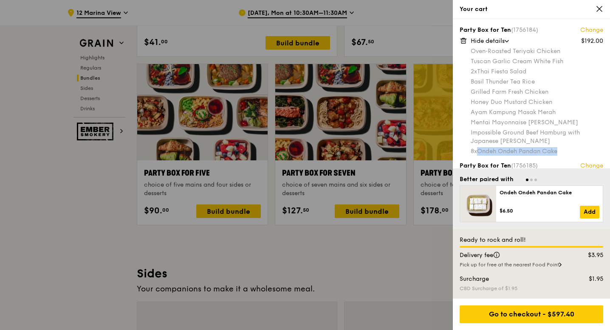
drag, startPoint x: 566, startPoint y: 151, endPoint x: 479, endPoint y: 150, distance: 87.1
click at [479, 150] on div "8x Ondeh Ondeh Pandan Cake" at bounding box center [537, 151] width 133 height 8
copy div "Ondeh Ondeh Pandan Cake"
click at [601, 7] on icon at bounding box center [599, 9] width 8 height 8
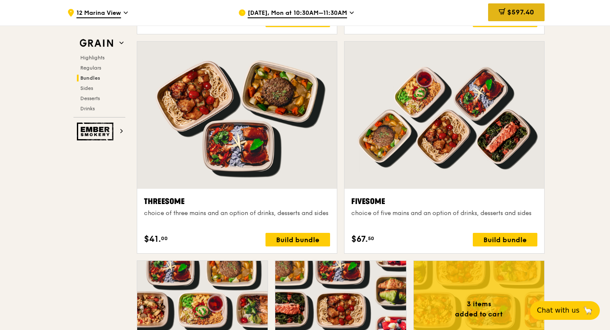
scroll to position [1396, 0]
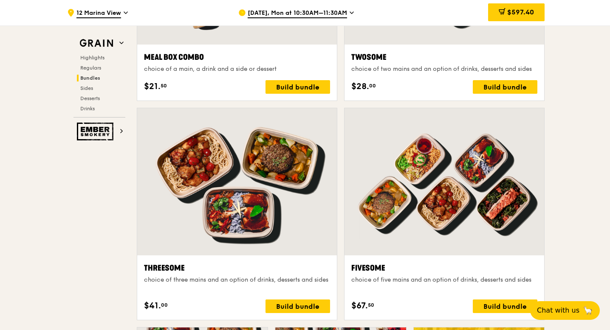
click at [524, 1] on div "$597.40" at bounding box center [516, 12] width 56 height 25
click at [518, 12] on span "$597.40" at bounding box center [520, 12] width 27 height 8
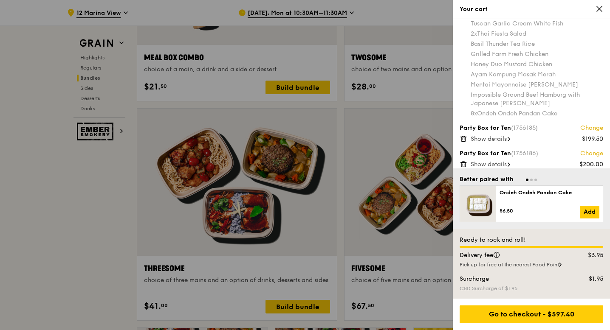
scroll to position [0, 0]
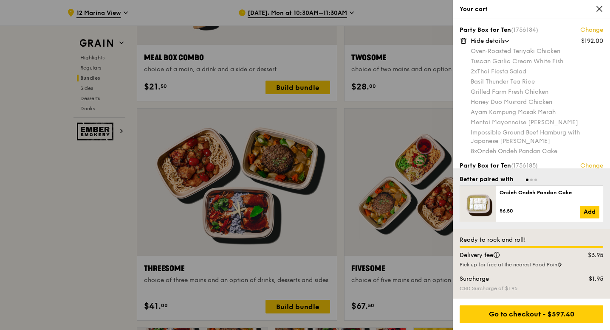
click at [509, 42] on div "Hide details" at bounding box center [537, 41] width 133 height 8
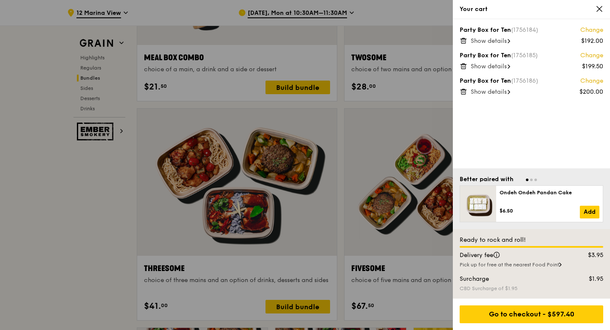
click at [512, 67] on div "Show details" at bounding box center [537, 66] width 133 height 8
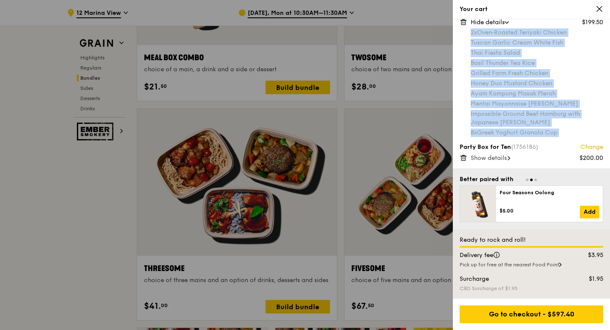
scroll to position [1402, 0]
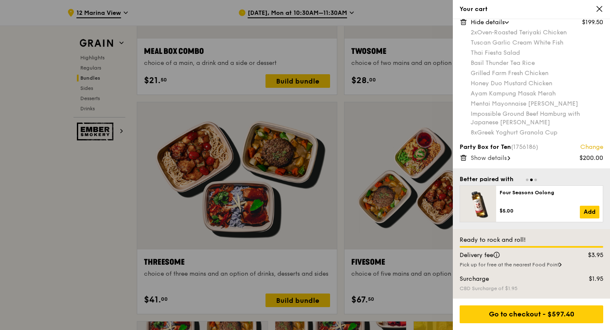
click at [499, 133] on div "8x Greek Yoghurt Granola Cup" at bounding box center [537, 133] width 133 height 8
drag, startPoint x: 562, startPoint y: 133, endPoint x: 471, endPoint y: 135, distance: 90.5
click at [471, 135] on div "8x Greek Yoghurt Granola Cup" at bounding box center [537, 133] width 133 height 8
copy div "8x Greek Yoghurt Granola Cup"
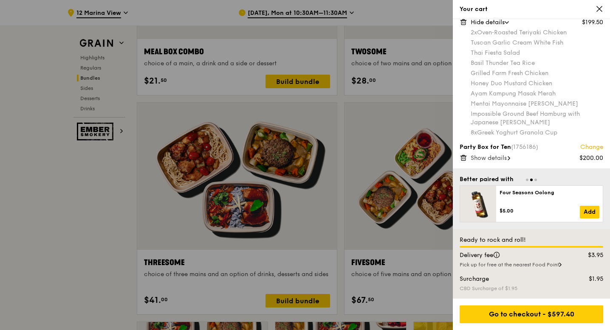
click at [601, 7] on icon at bounding box center [599, 8] width 5 height 5
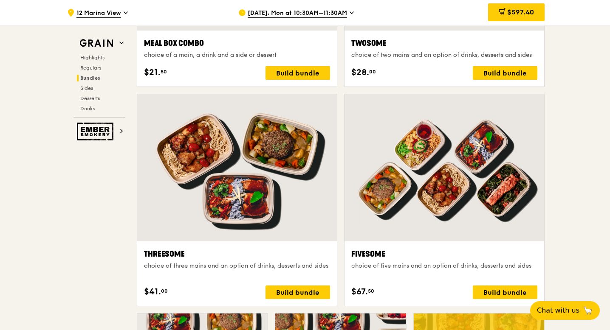
scroll to position [1392, 0]
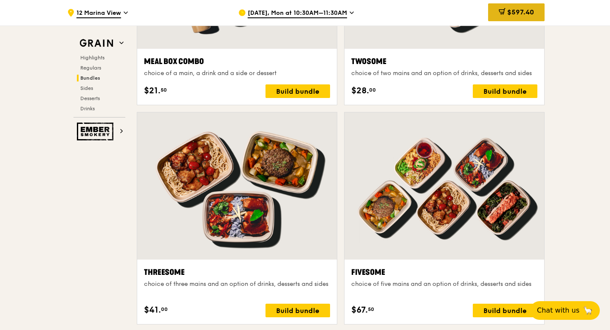
click at [527, 15] on span "$597.40" at bounding box center [520, 12] width 27 height 8
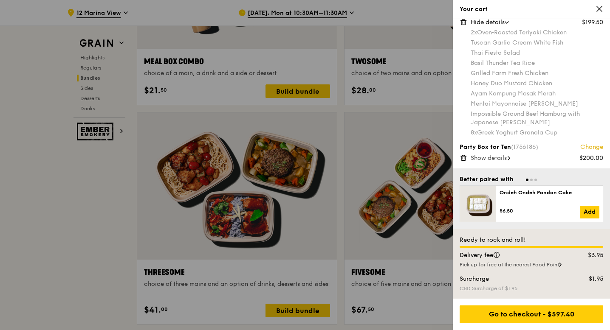
click at [486, 25] on span "Hide details" at bounding box center [488, 22] width 34 height 7
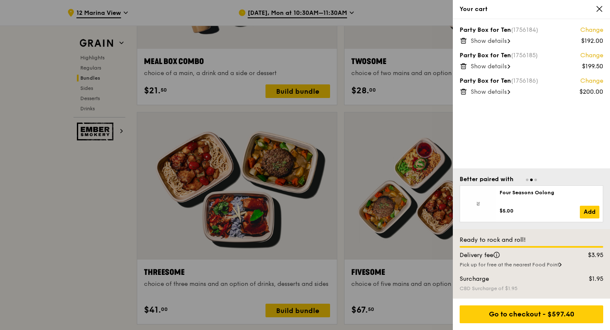
click at [489, 92] on span "Show details" at bounding box center [489, 91] width 36 height 7
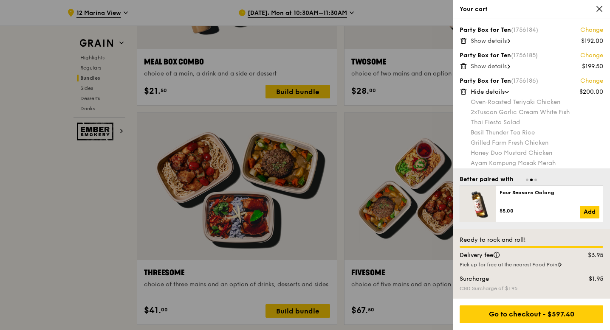
scroll to position [44, 0]
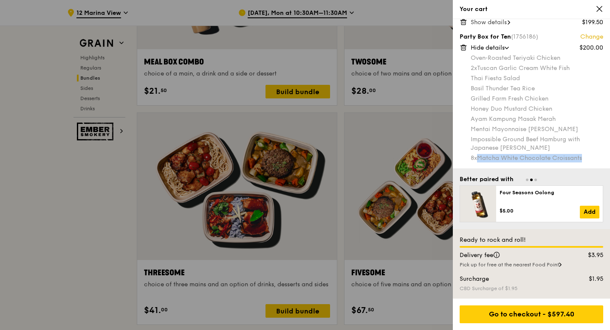
drag, startPoint x: 585, startPoint y: 161, endPoint x: 480, endPoint y: 158, distance: 105.0
click at [480, 158] on div "8x Matcha White Chocolate Croissants" at bounding box center [537, 158] width 133 height 8
copy div "Matcha White Chocolate Croissants"
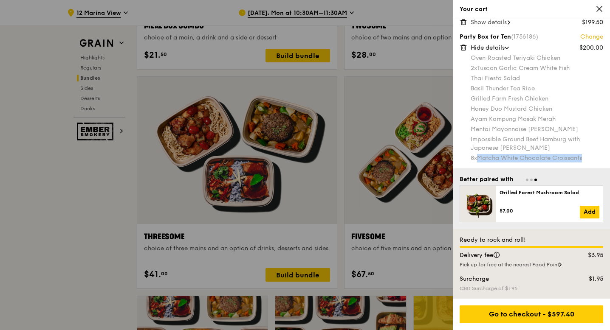
click at [599, 8] on icon at bounding box center [599, 8] width 5 height 5
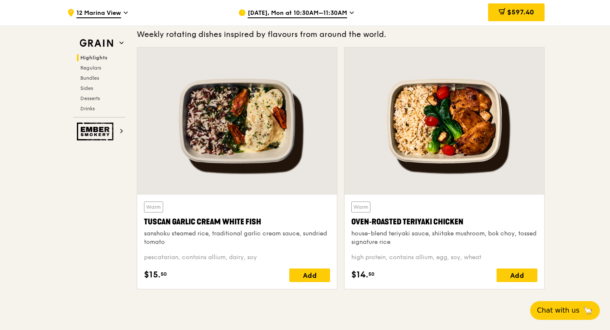
scroll to position [0, 0]
